Goal: Task Accomplishment & Management: Manage account settings

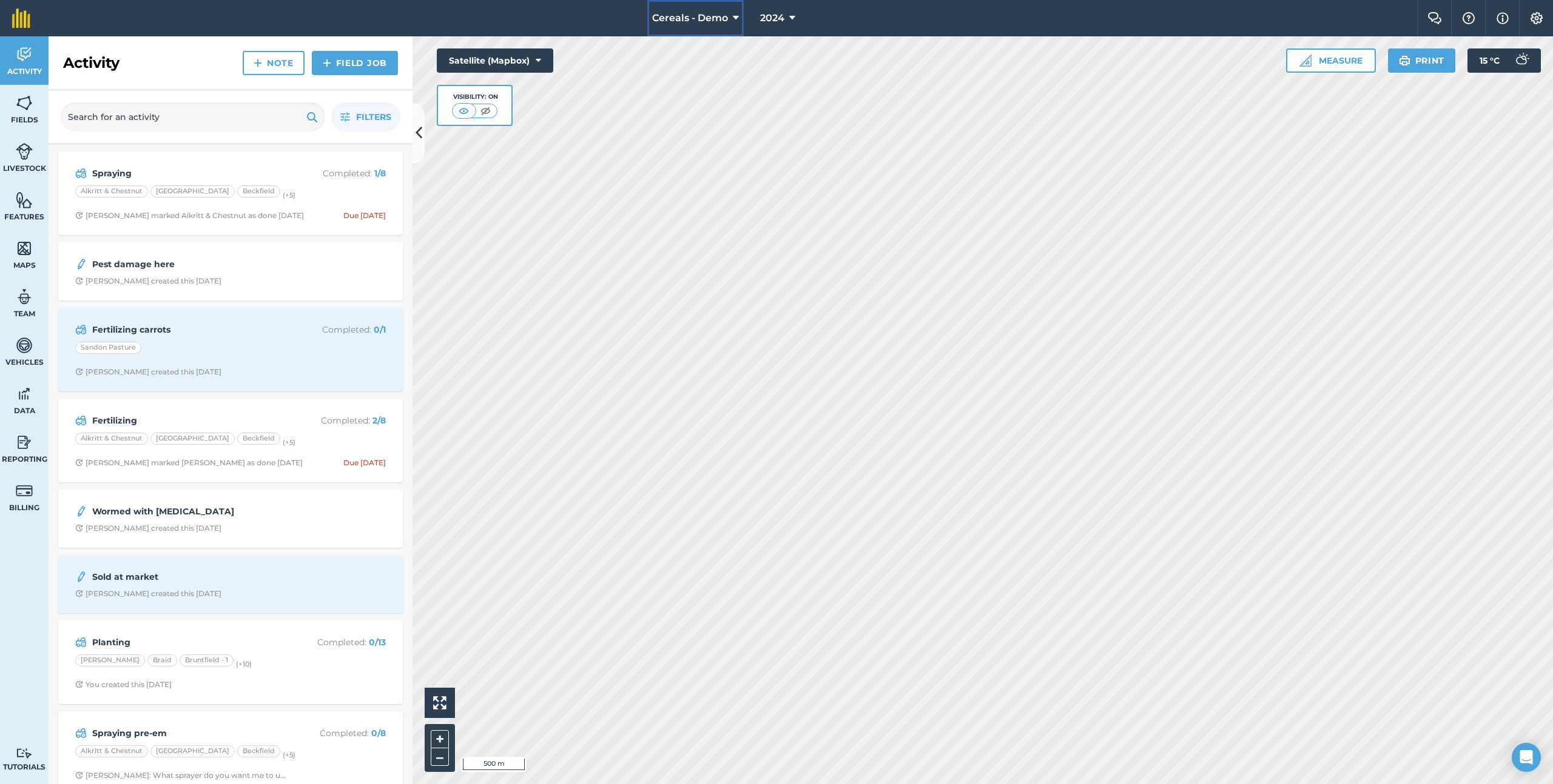
click at [706, 11] on span "Cereals - Demo" at bounding box center [690, 18] width 76 height 14
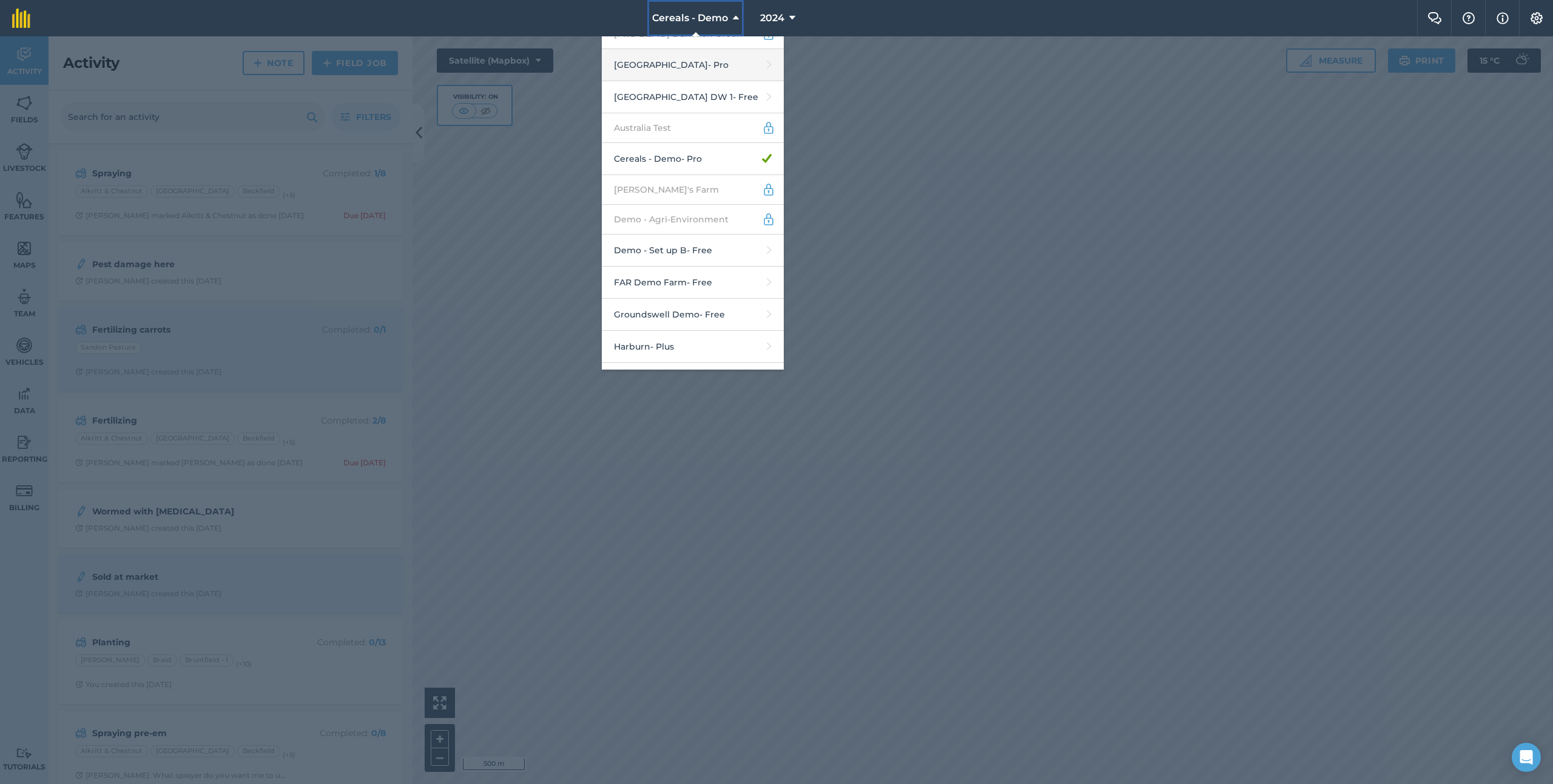
scroll to position [159, 0]
click at [687, 359] on link "My Farm - Pro" at bounding box center [693, 374] width 182 height 32
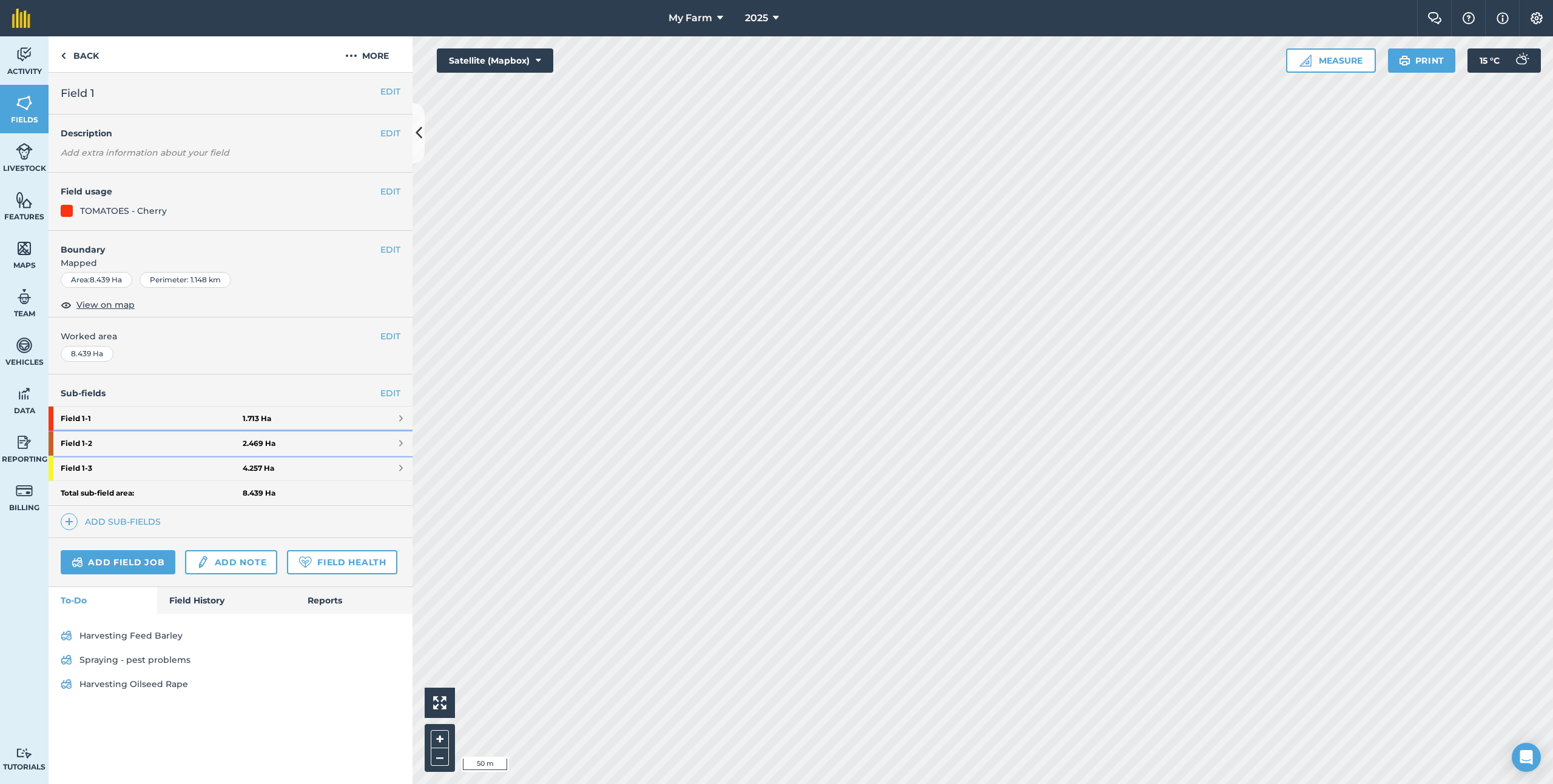
click at [351, 455] on link "Field 1 - 2 2.469 Ha" at bounding box center [230, 444] width 364 height 24
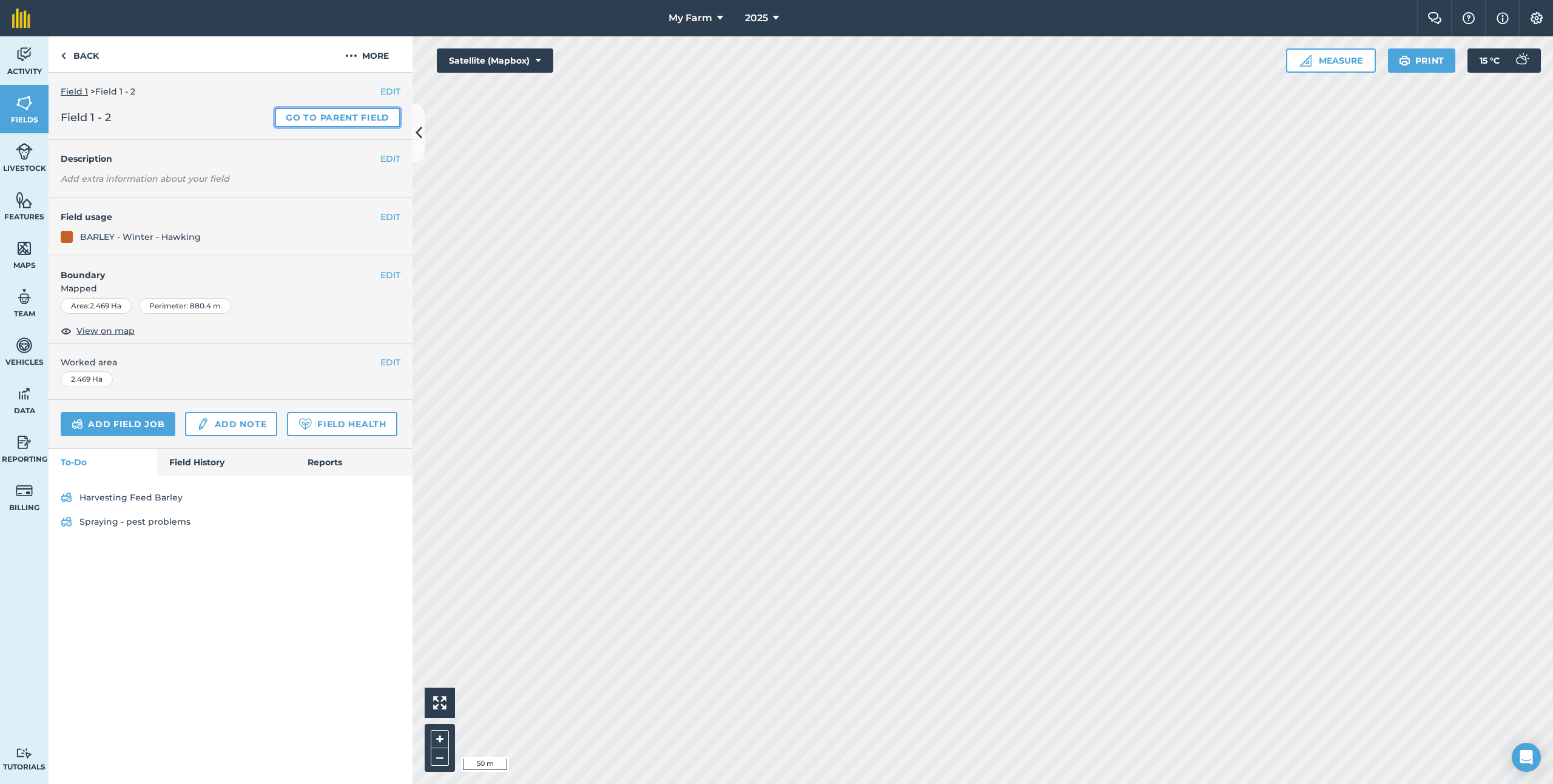
click at [352, 118] on link "Go to parent field" at bounding box center [337, 117] width 125 height 19
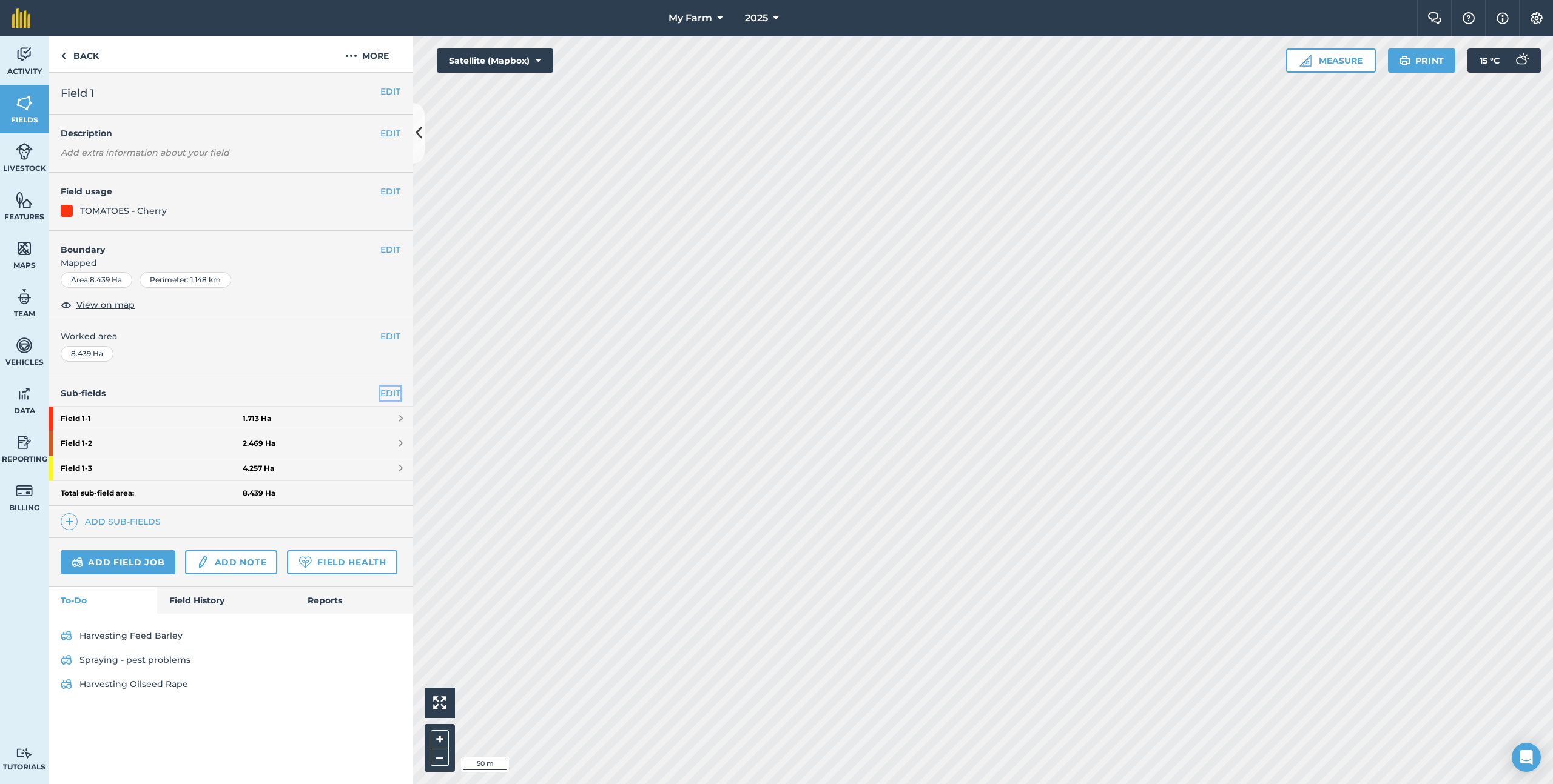
click at [386, 397] on link "EDIT" at bounding box center [390, 393] width 20 height 14
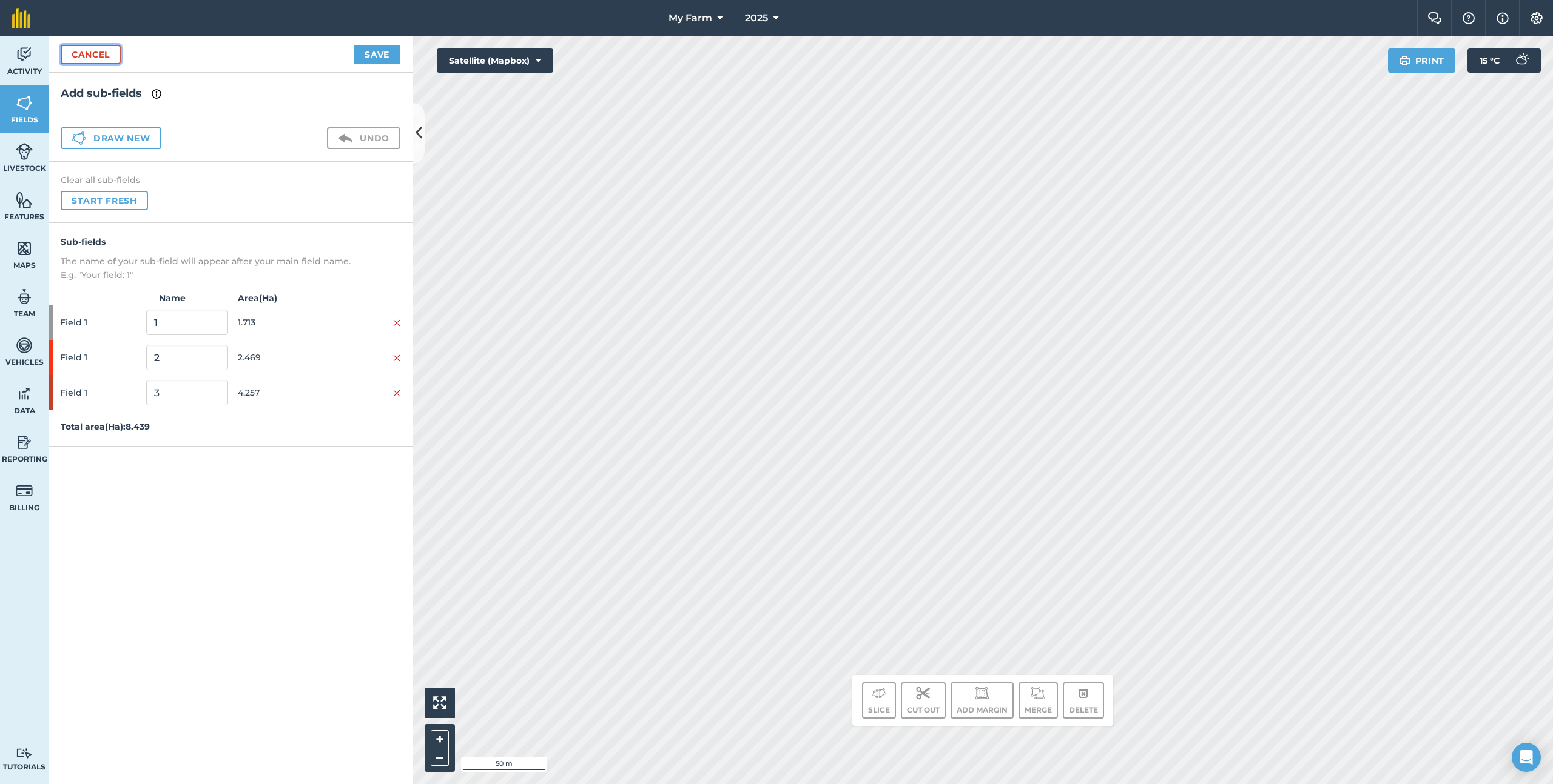
click at [110, 49] on link "Cancel" at bounding box center [90, 54] width 60 height 19
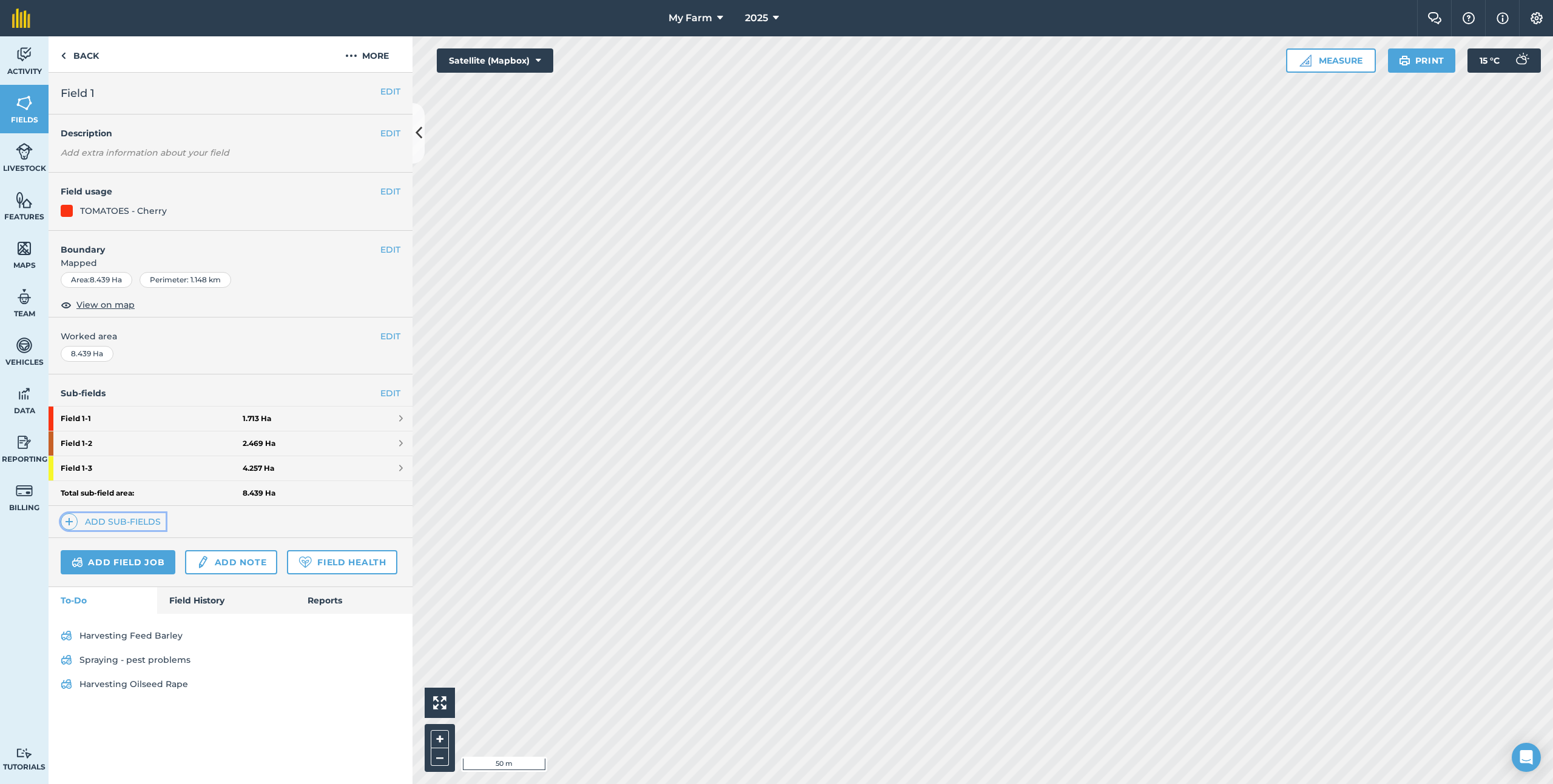
click at [123, 522] on link "Add sub-fields" at bounding box center [113, 521] width 105 height 17
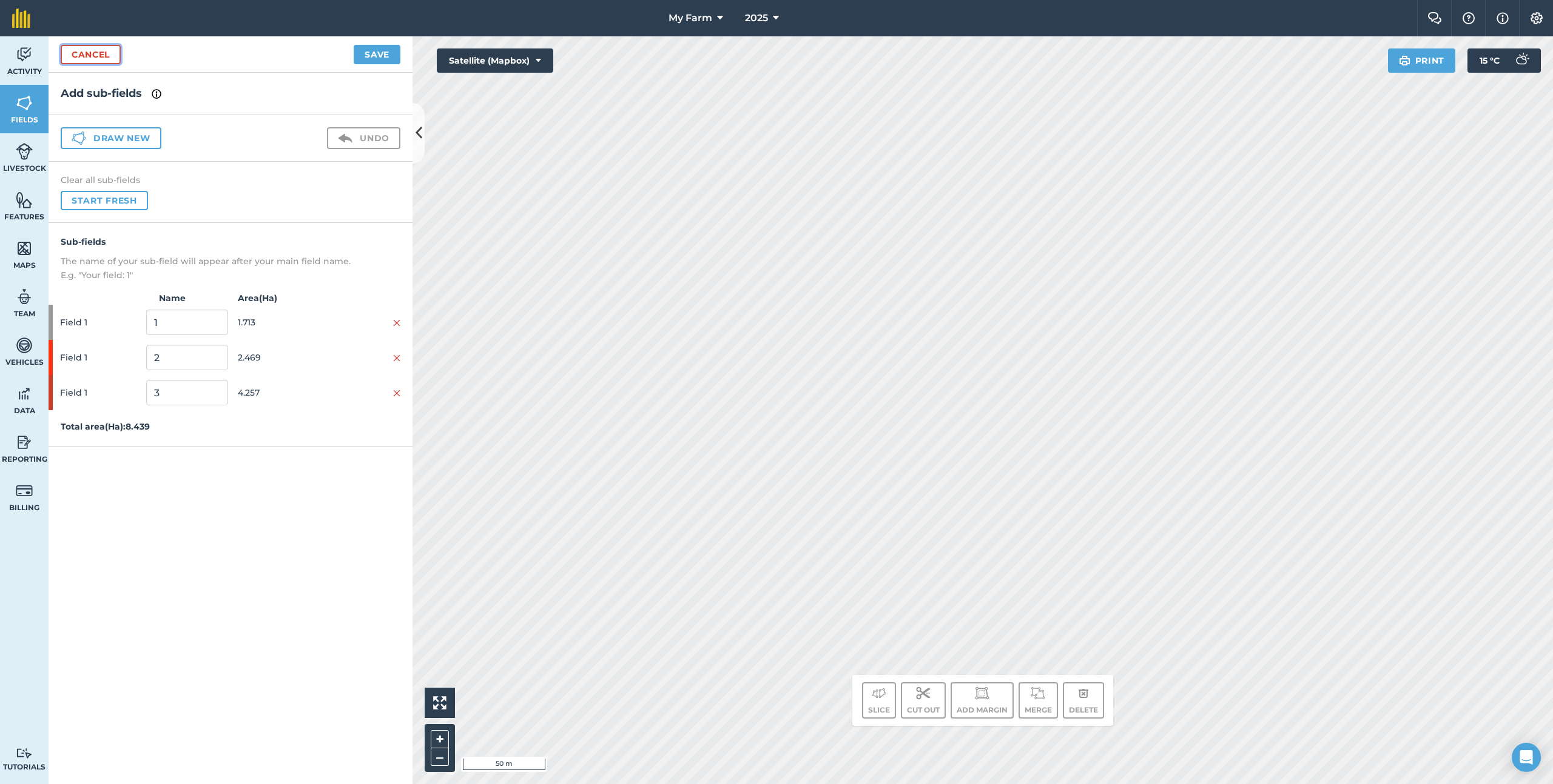
click at [106, 57] on link "Cancel" at bounding box center [90, 54] width 60 height 19
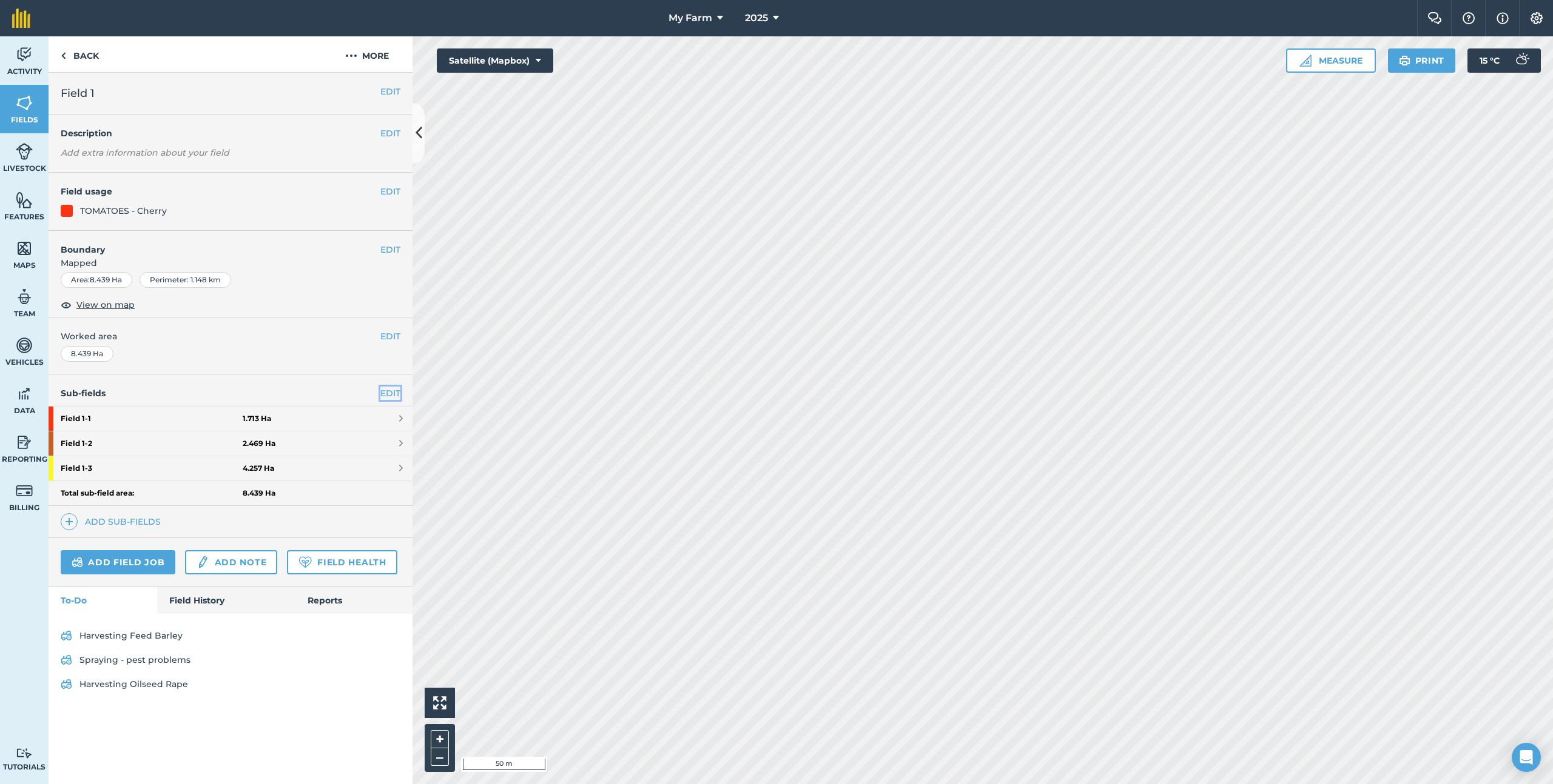
click at [386, 392] on link "EDIT" at bounding box center [390, 393] width 20 height 14
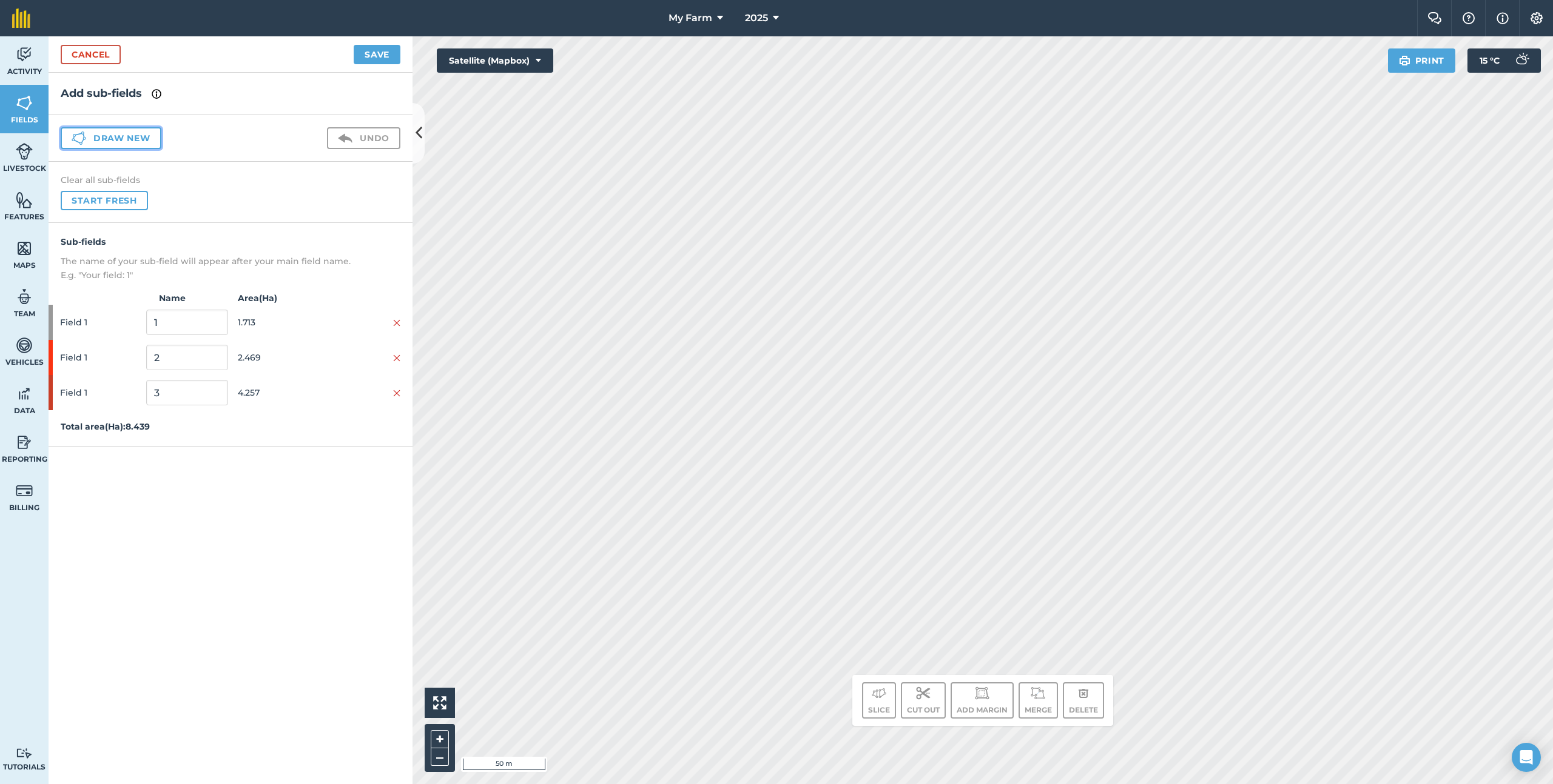
click at [114, 139] on button "Draw new" at bounding box center [111, 138] width 100 height 22
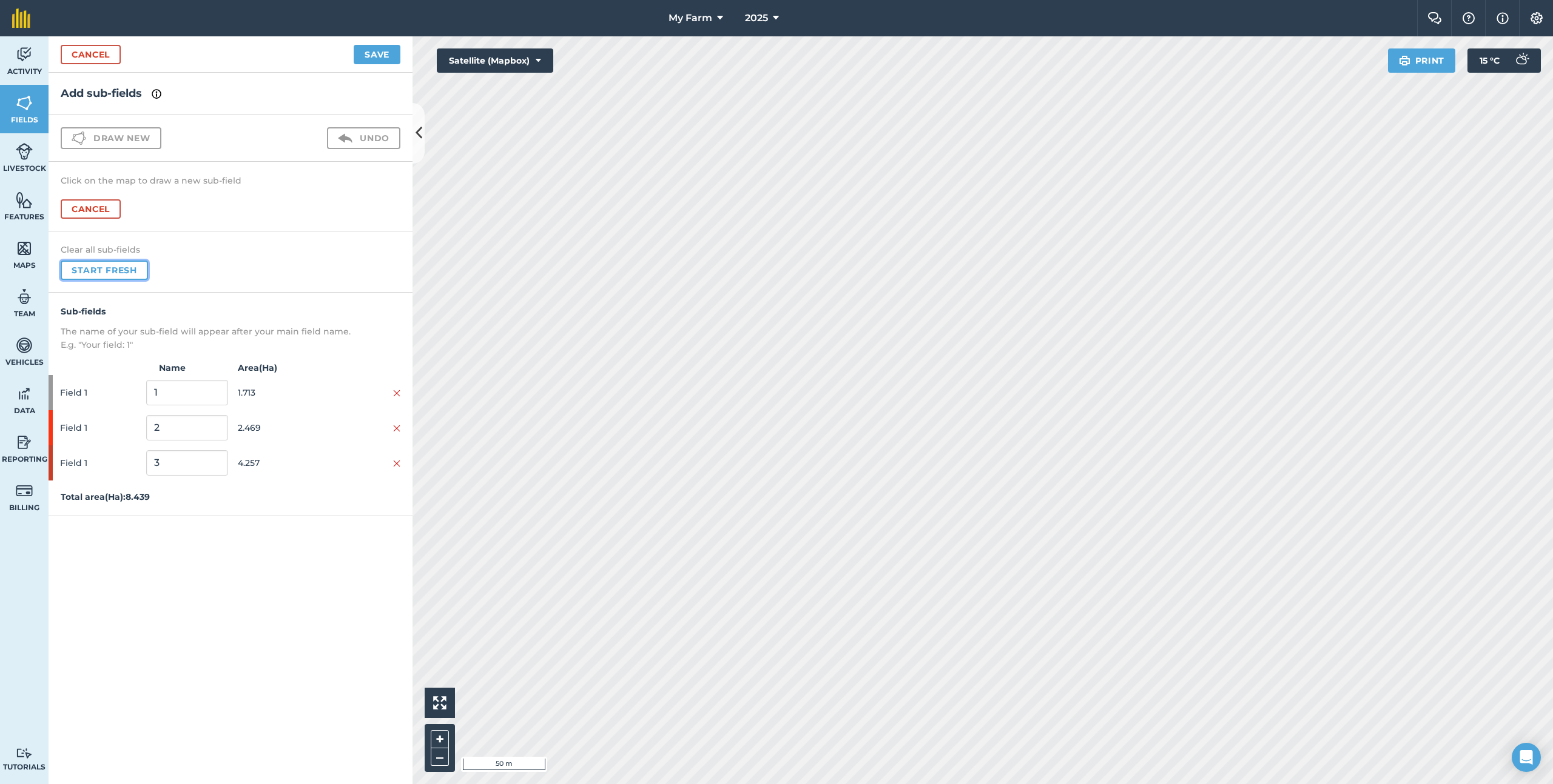
click at [124, 276] on button "Start fresh" at bounding box center [104, 270] width 88 height 19
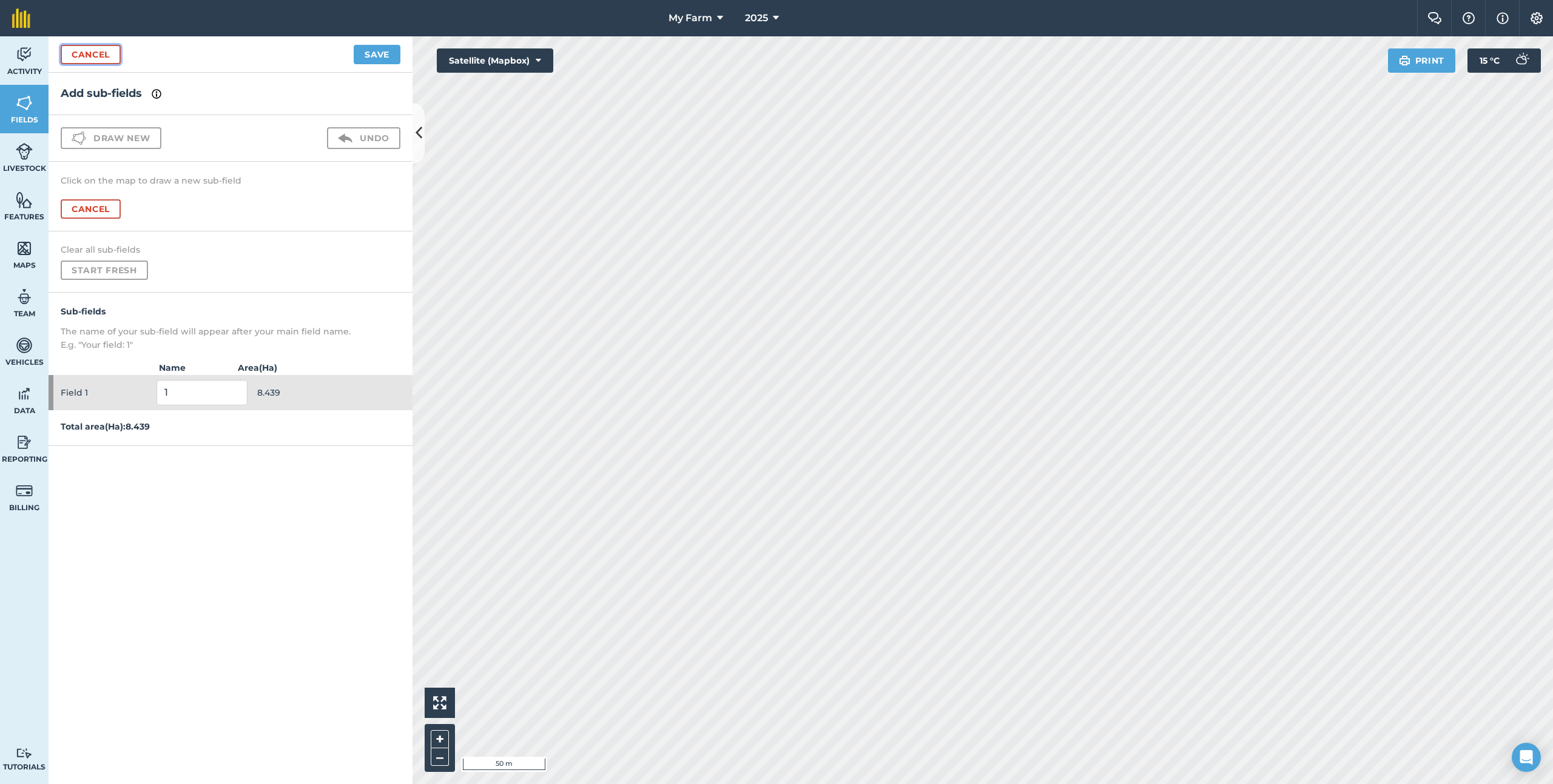
click at [106, 60] on link "Cancel" at bounding box center [90, 54] width 60 height 19
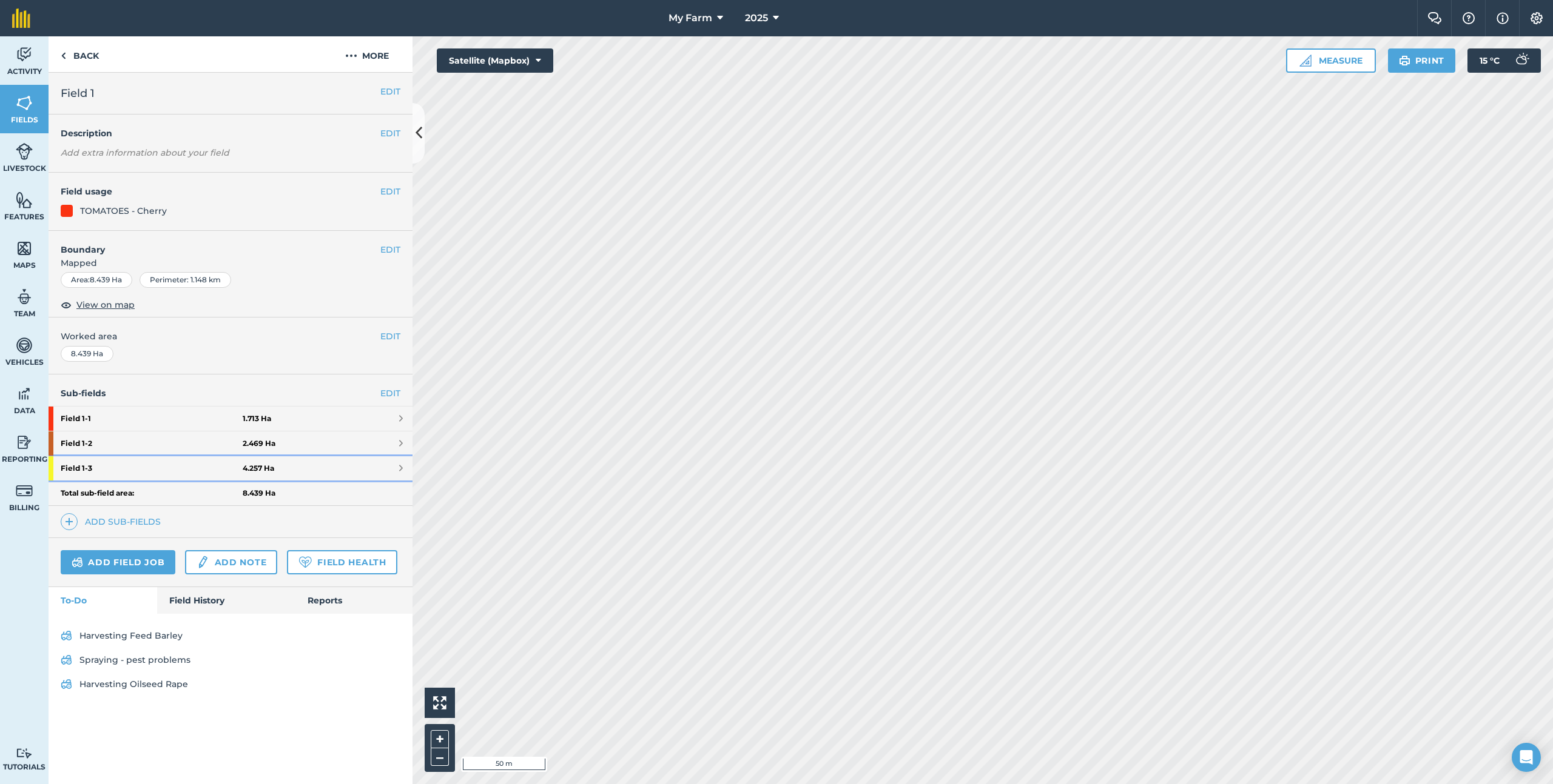
click at [255, 476] on link "Field 1 - 3 4.257 Ha" at bounding box center [230, 468] width 364 height 24
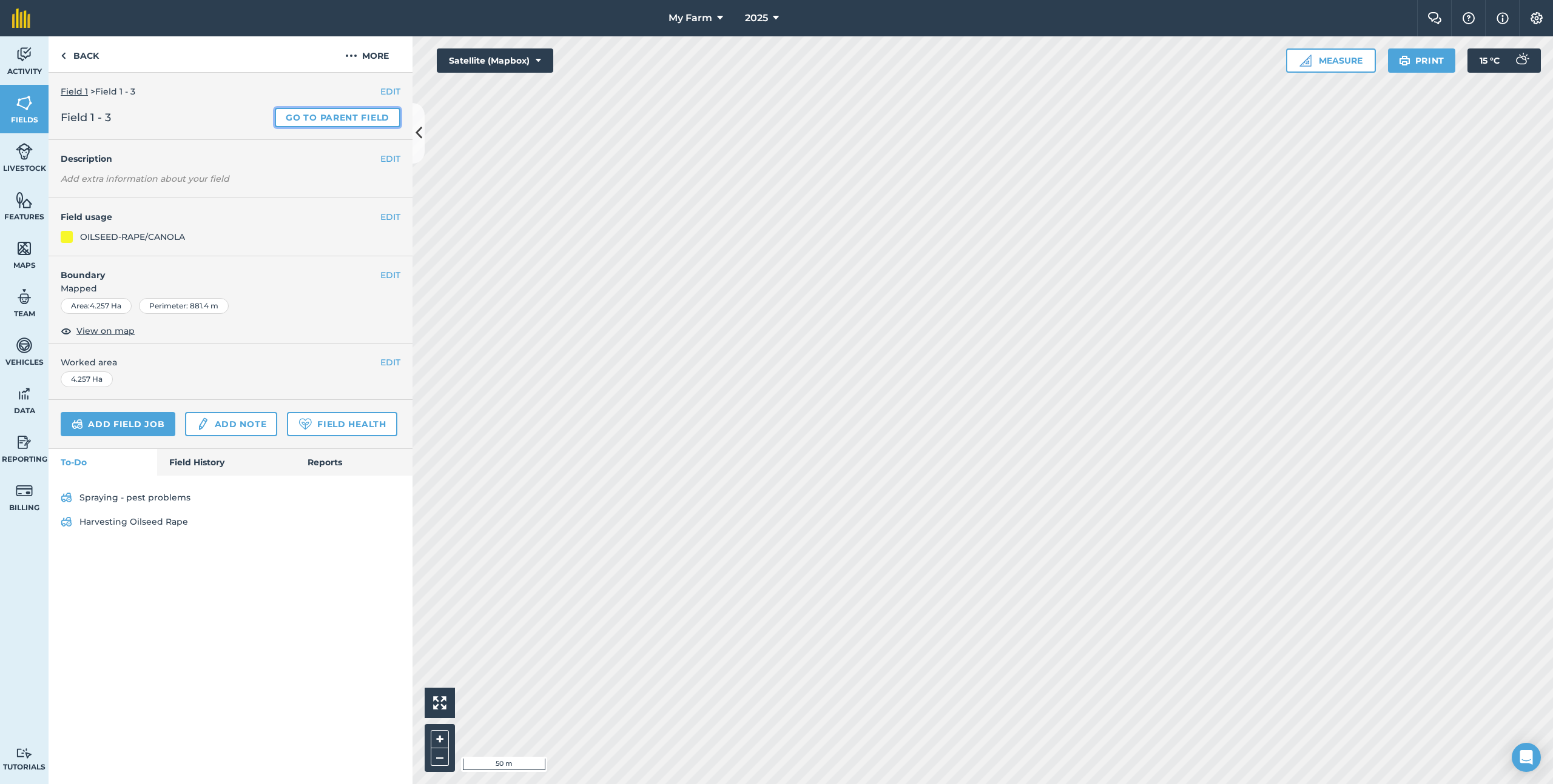
click at [345, 119] on link "Go to parent field" at bounding box center [337, 117] width 125 height 19
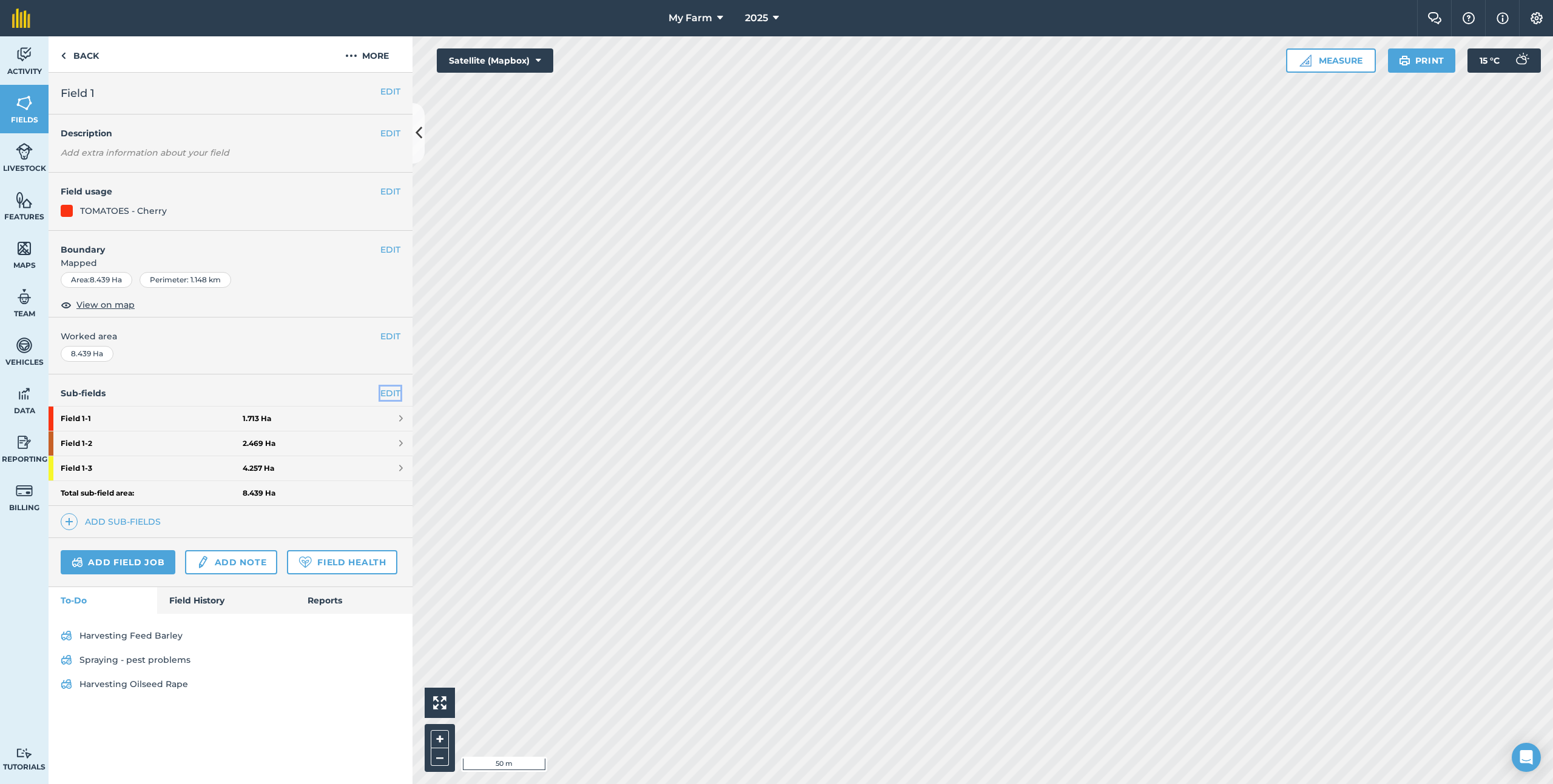
click at [382, 394] on link "EDIT" at bounding box center [390, 393] width 20 height 14
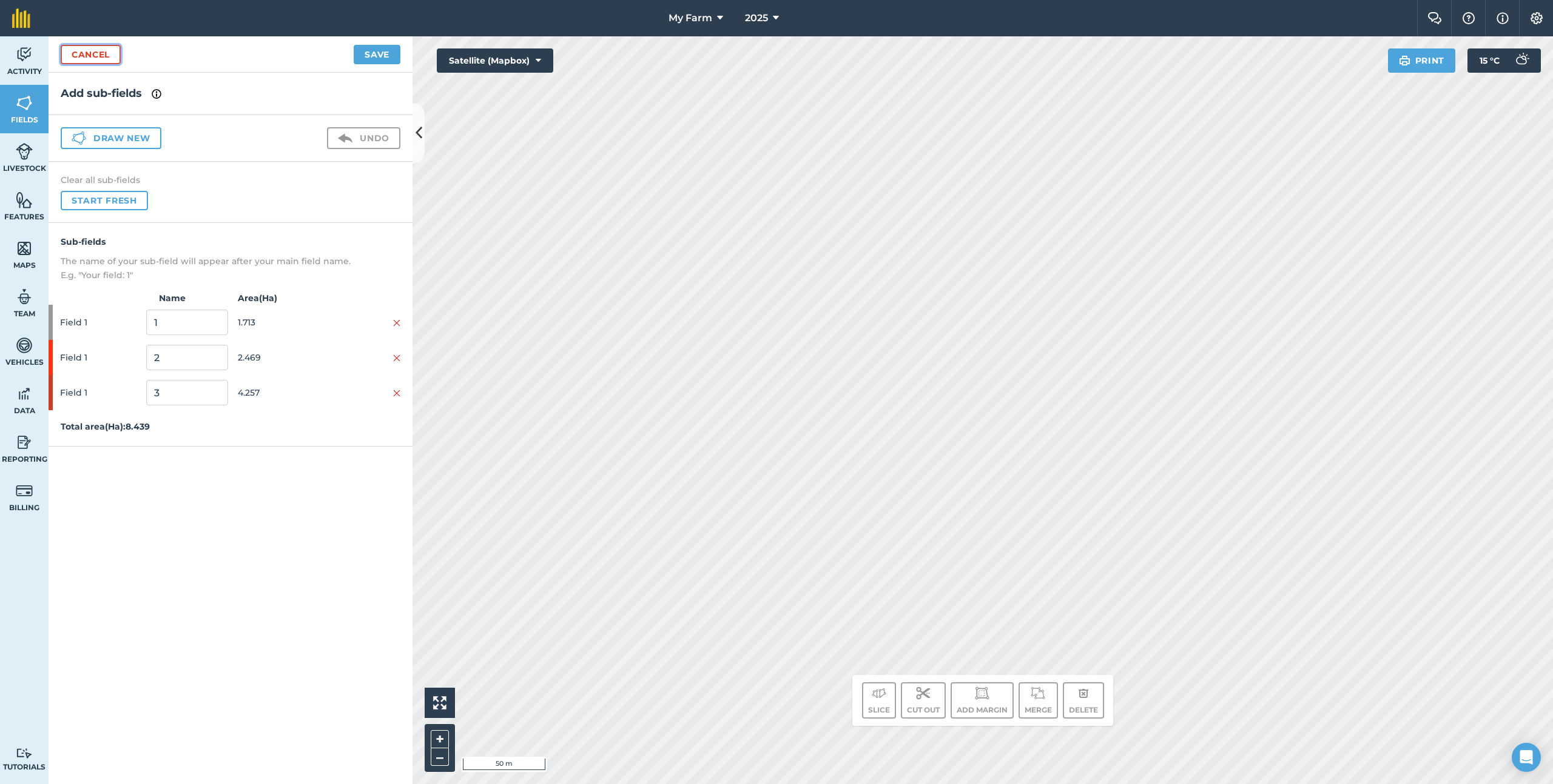
click at [115, 61] on link "Cancel" at bounding box center [90, 54] width 60 height 19
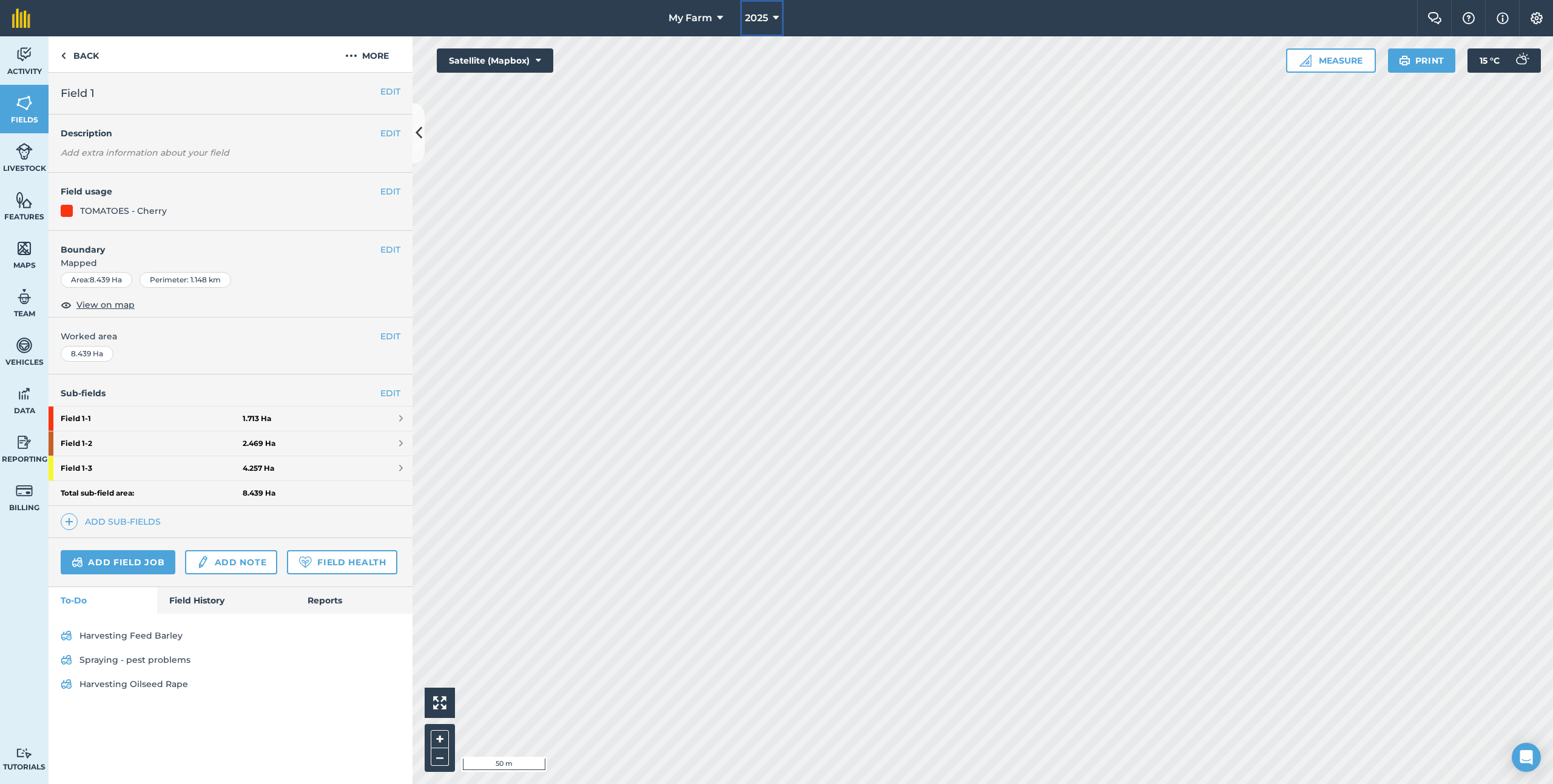
click at [743, 13] on button "2025" at bounding box center [761, 18] width 44 height 37
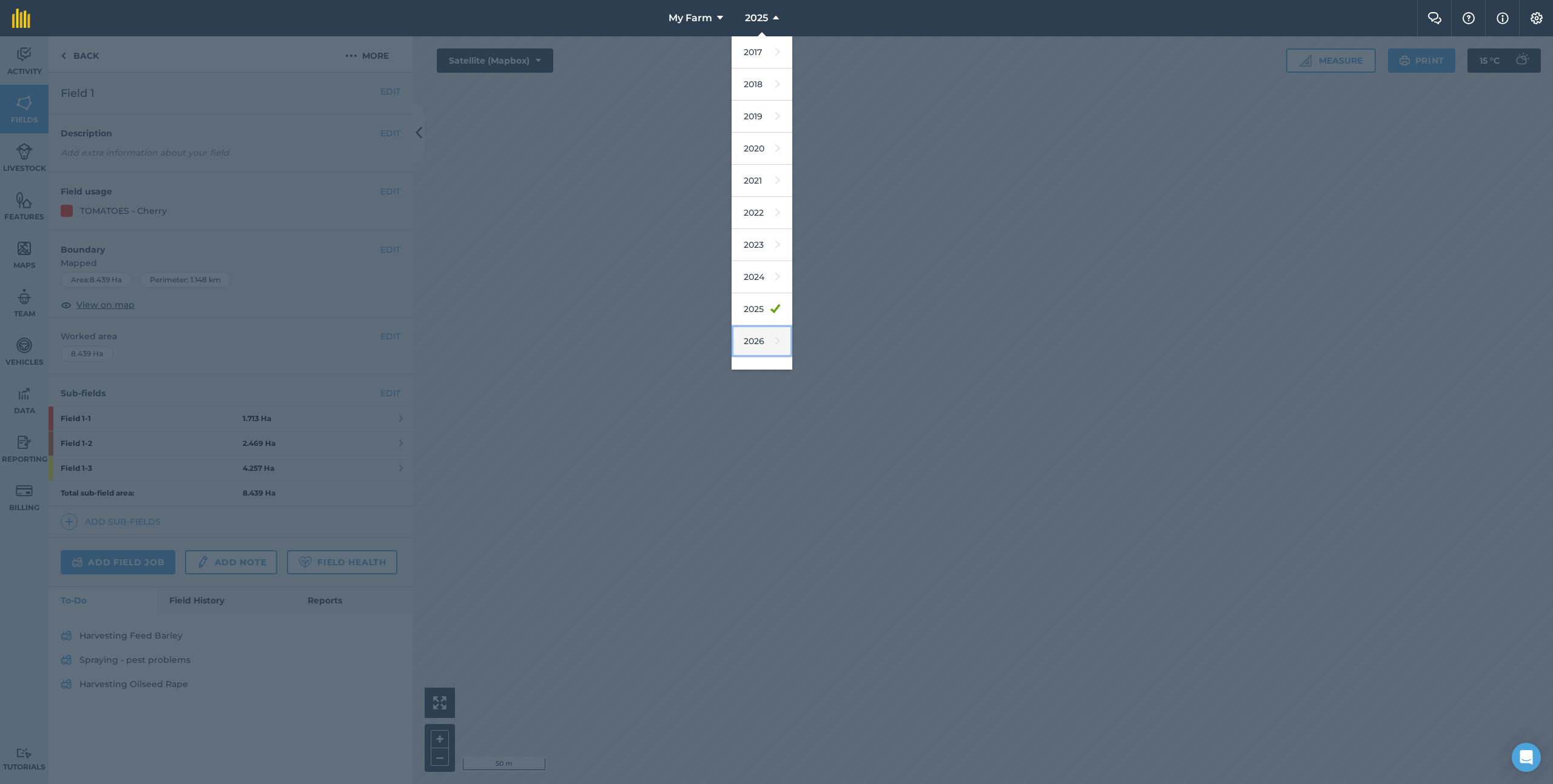
click at [758, 339] on link "2026" at bounding box center [761, 342] width 61 height 32
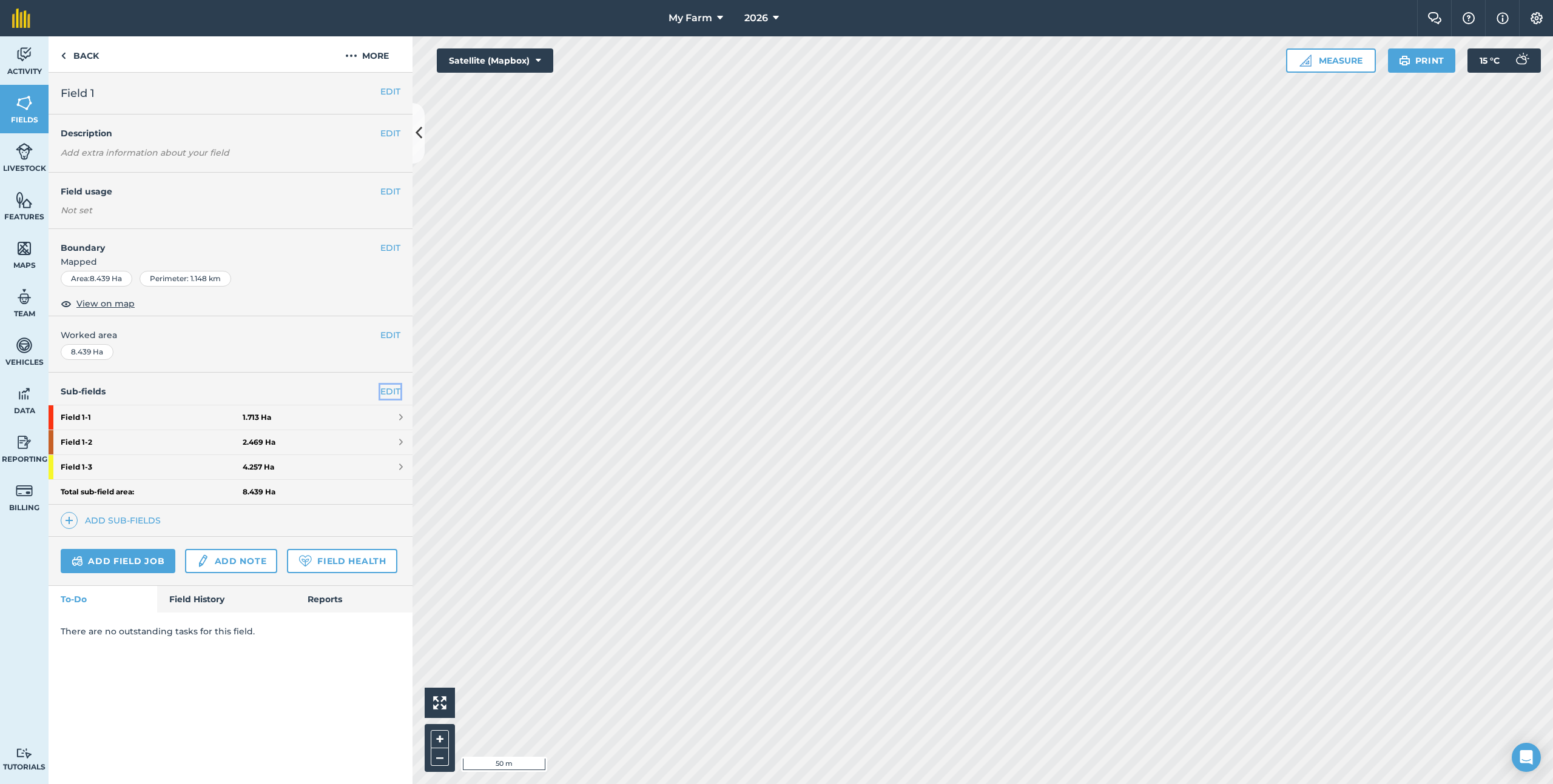
click at [399, 390] on link "EDIT" at bounding box center [390, 391] width 20 height 14
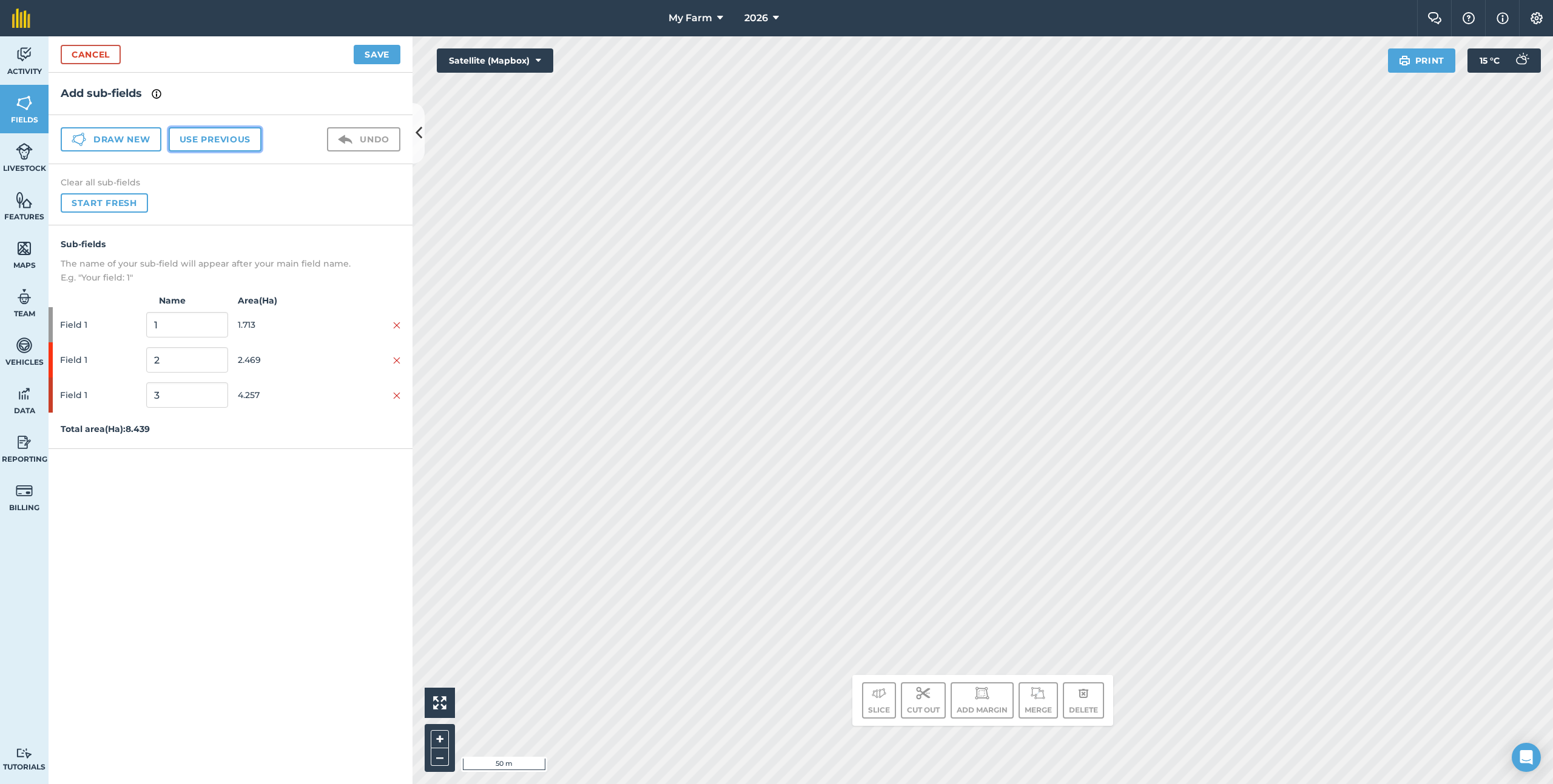
click at [256, 141] on button "Use previous" at bounding box center [214, 139] width 92 height 24
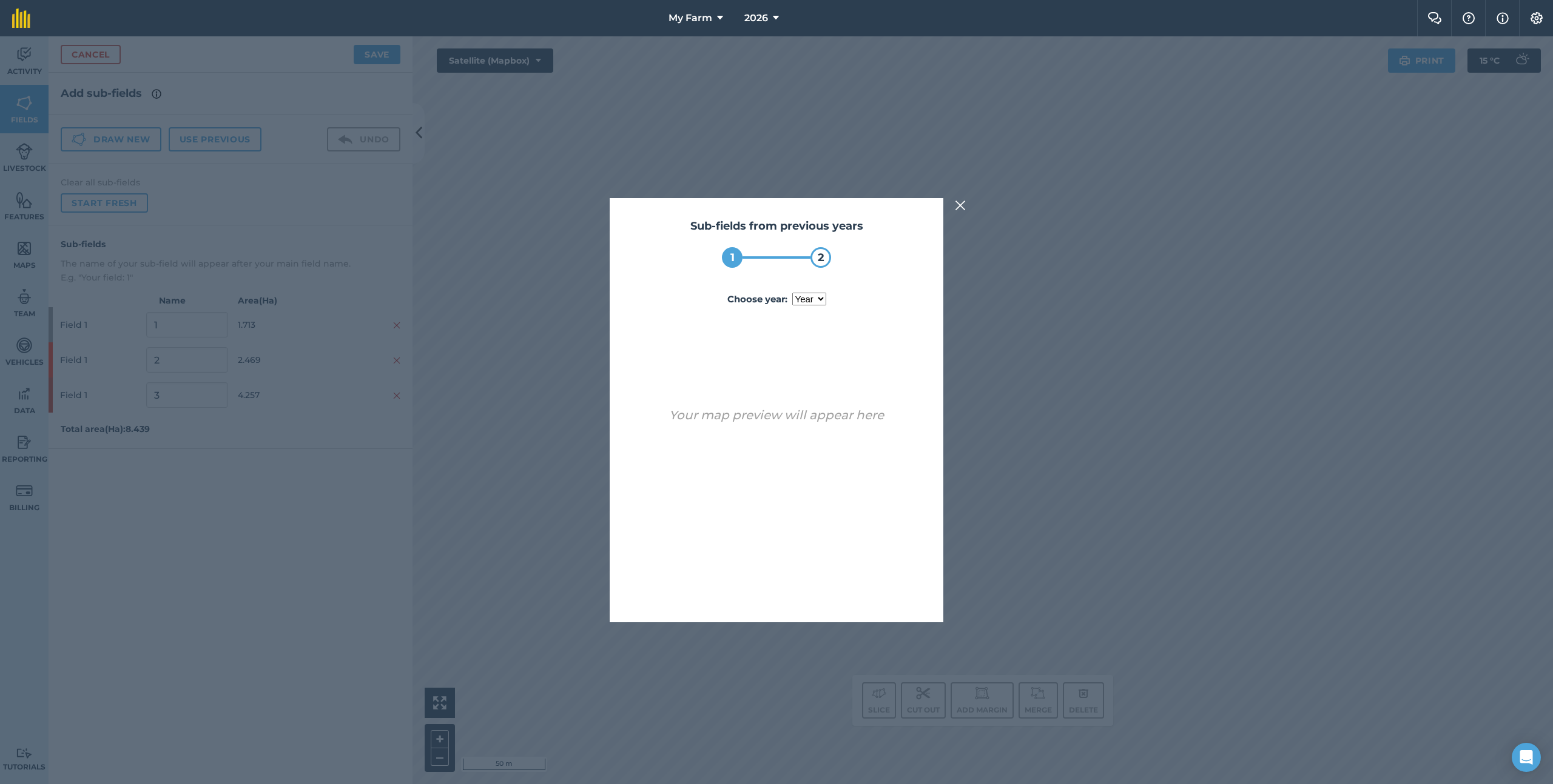
click at [814, 299] on select "year [DATE]" at bounding box center [809, 299] width 34 height 13
click at [964, 206] on img at bounding box center [960, 206] width 11 height 14
